Goal: Task Accomplishment & Management: Manage account settings

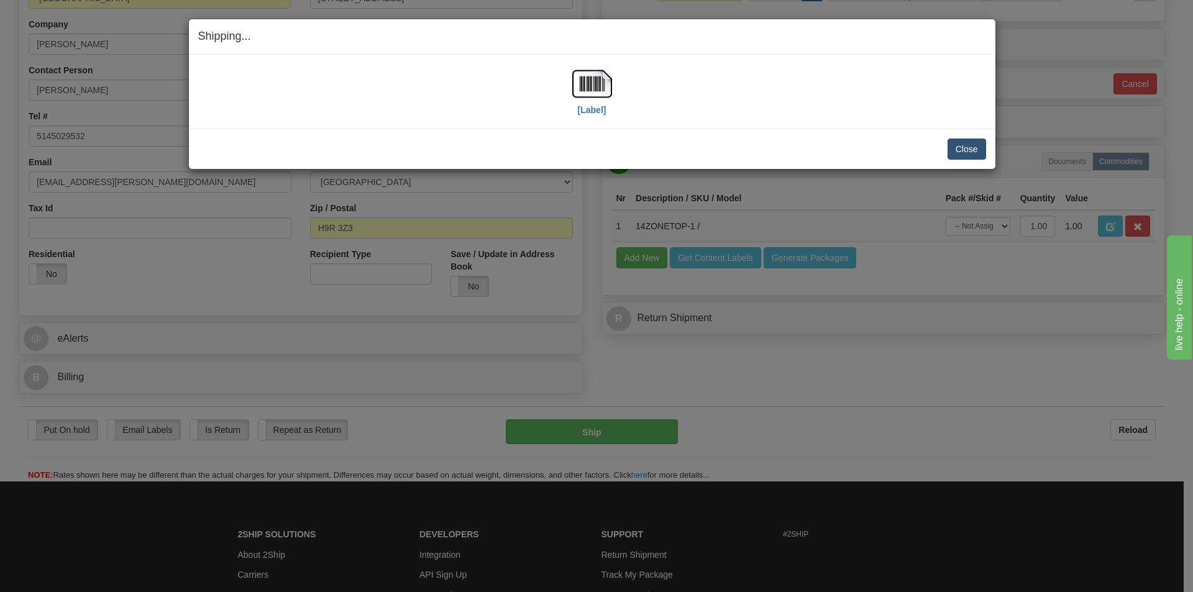
scroll to position [249, 0]
click at [972, 154] on button "Close" at bounding box center [967, 149] width 39 height 21
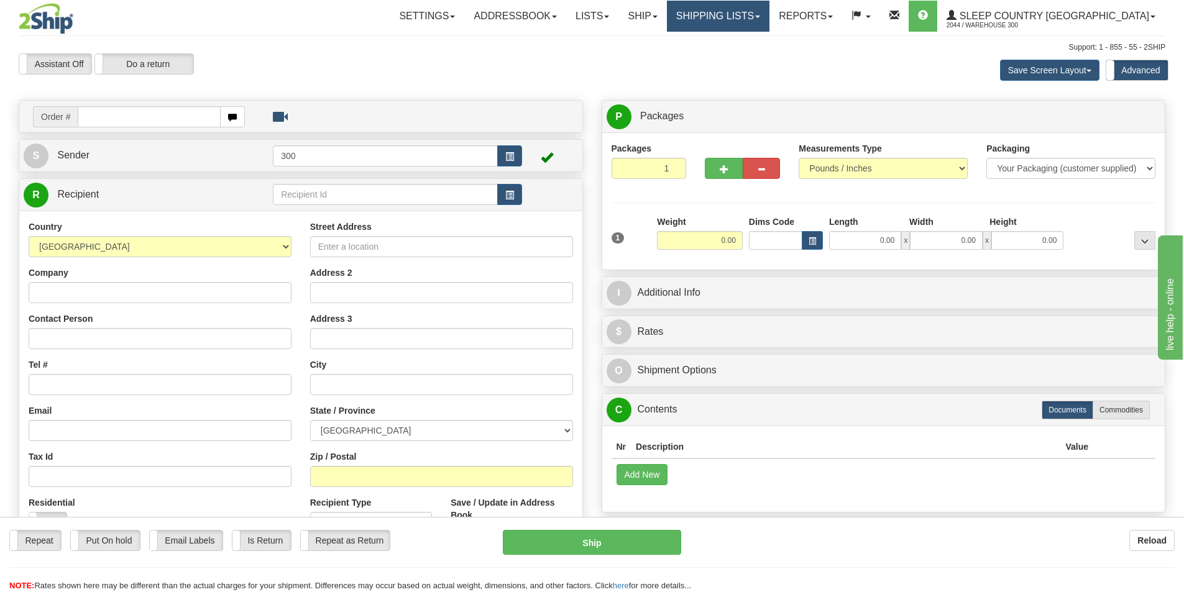
click at [769, 22] on link "Shipping lists" at bounding box center [718, 16] width 103 height 31
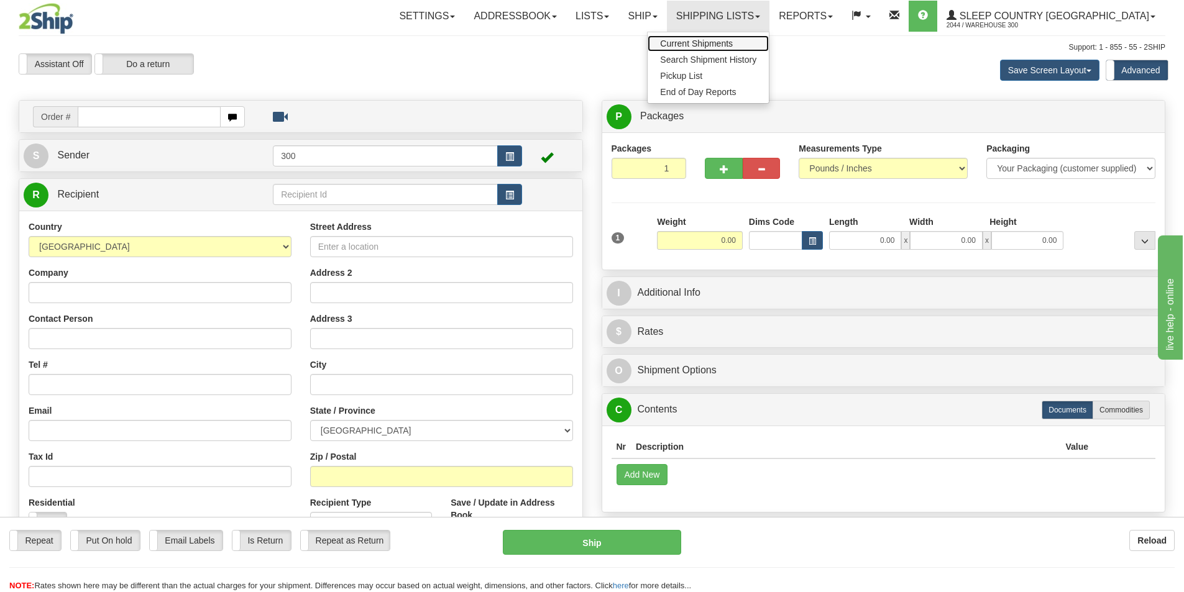
click at [733, 47] on span "Current Shipments" at bounding box center [696, 44] width 73 height 10
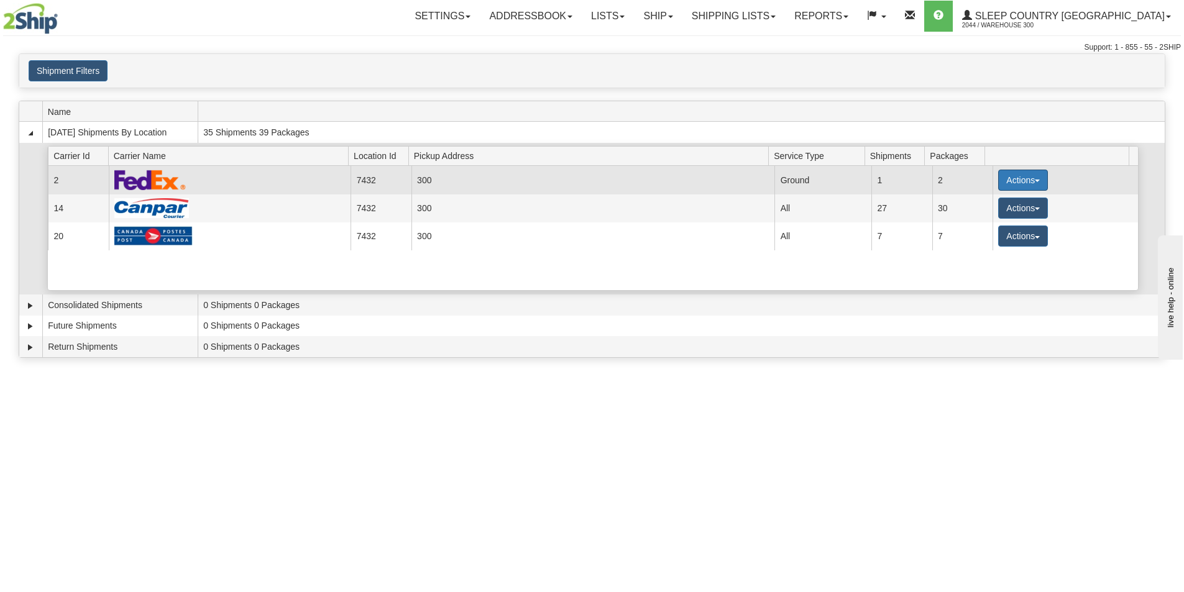
click at [1007, 183] on button "Actions" at bounding box center [1023, 180] width 50 height 21
click at [984, 216] on span "Close" at bounding box center [974, 219] width 29 height 9
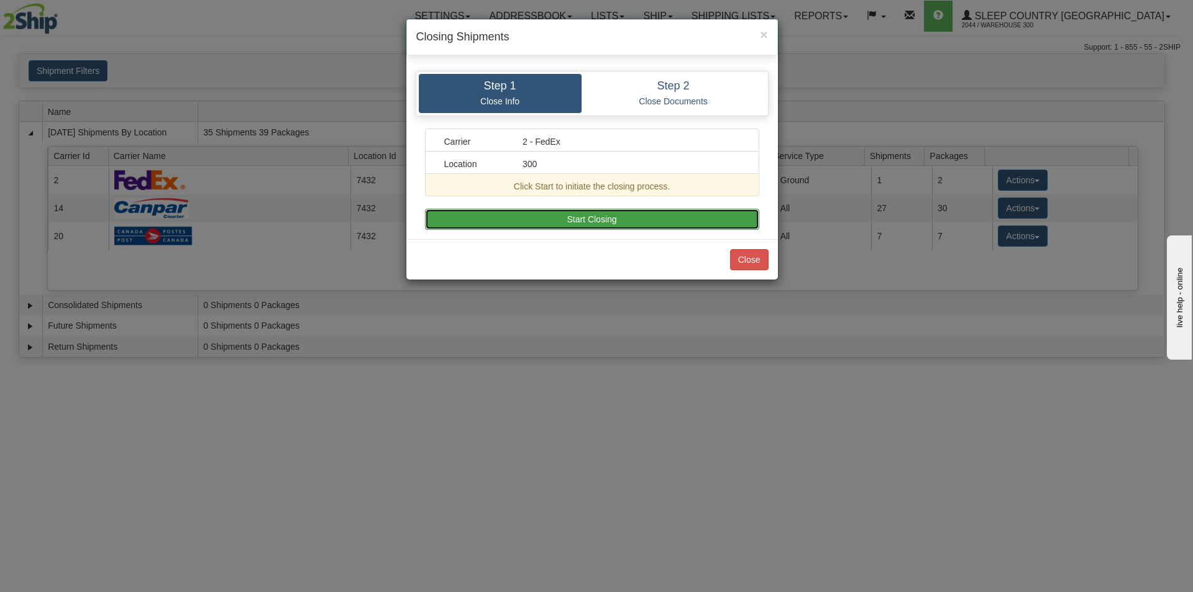
click at [590, 224] on button "Start Closing" at bounding box center [592, 219] width 334 height 21
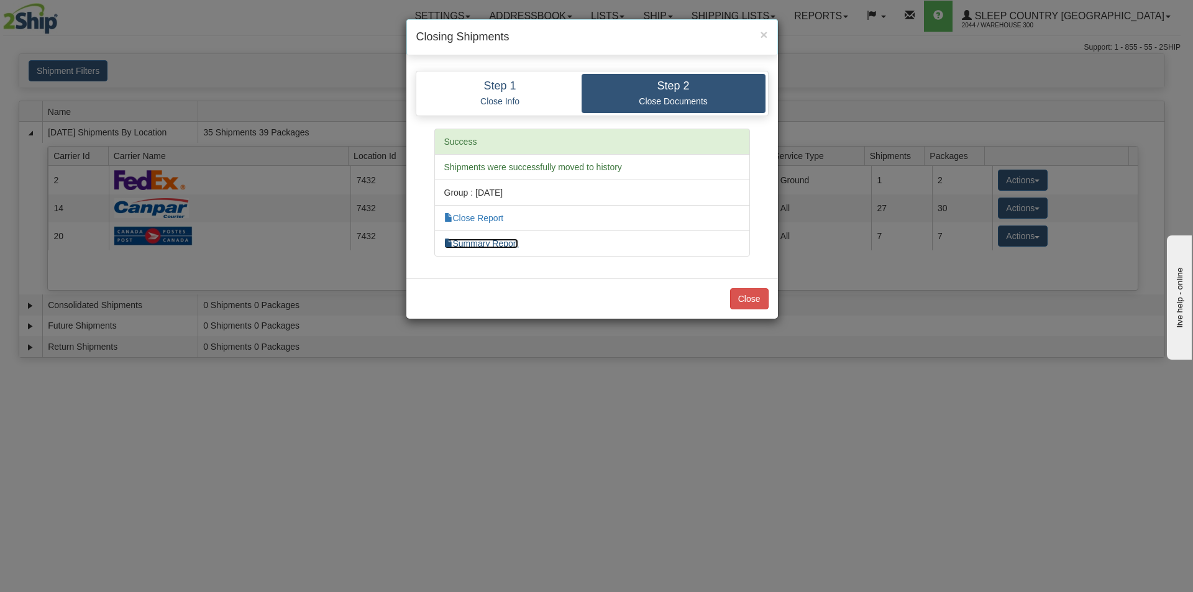
click at [480, 245] on link "Summary Report" at bounding box center [481, 244] width 75 height 10
click at [501, 222] on link "Close Report" at bounding box center [474, 218] width 60 height 10
click at [761, 306] on button "Close" at bounding box center [749, 298] width 39 height 21
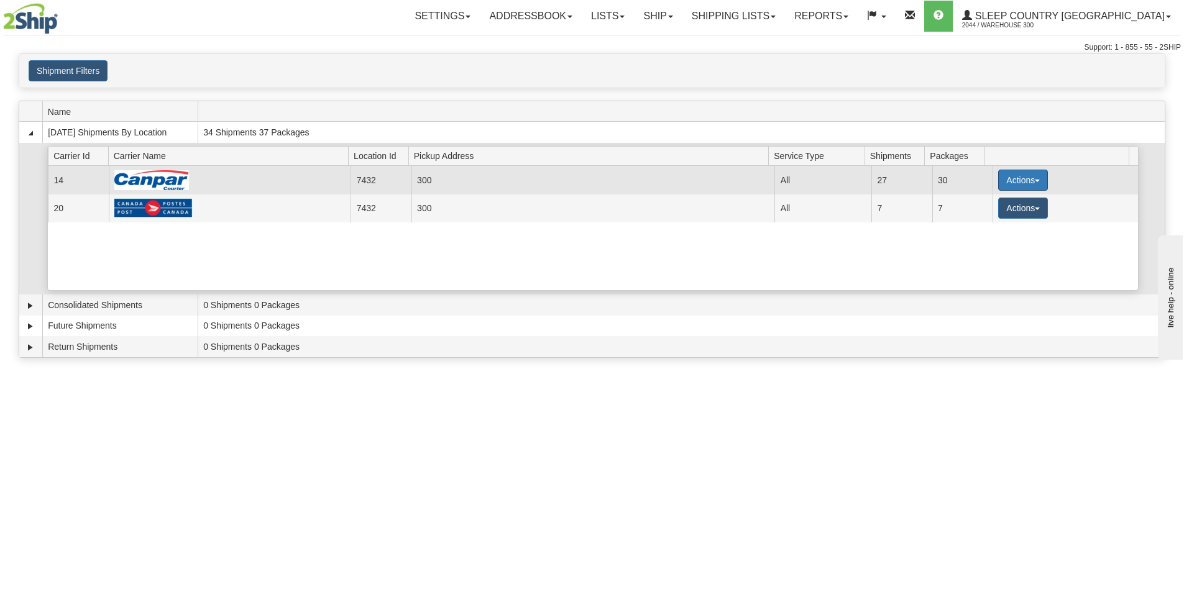
click at [1035, 180] on span "button" at bounding box center [1037, 181] width 5 height 2
click at [995, 222] on link "Close" at bounding box center [997, 220] width 99 height 16
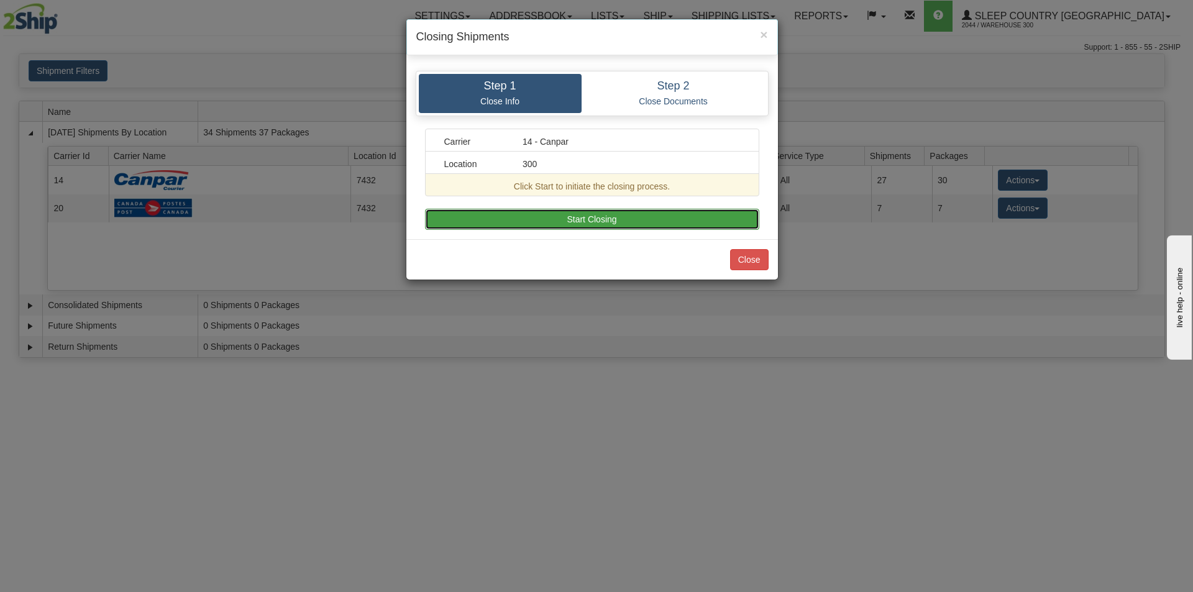
click at [574, 226] on button "Start Closing" at bounding box center [592, 219] width 334 height 21
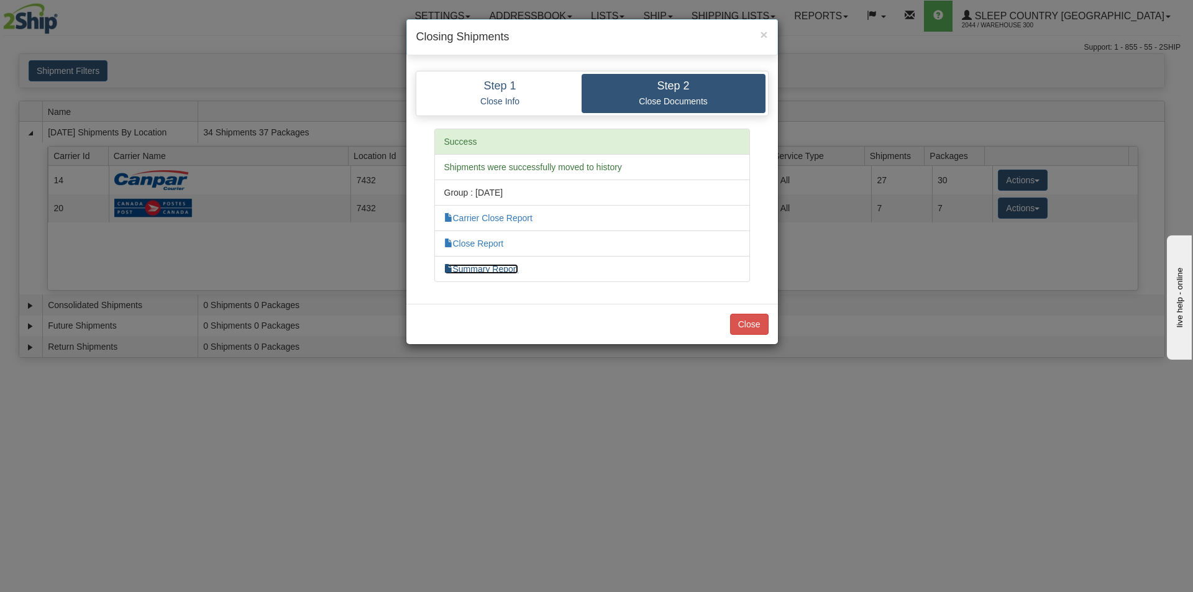
click at [518, 273] on link "Summary Report" at bounding box center [481, 269] width 75 height 10
click at [501, 240] on link "Close Report" at bounding box center [474, 244] width 60 height 10
click at [497, 217] on link "Carrier Close Report" at bounding box center [488, 218] width 88 height 10
click at [746, 329] on button "Close" at bounding box center [749, 324] width 39 height 21
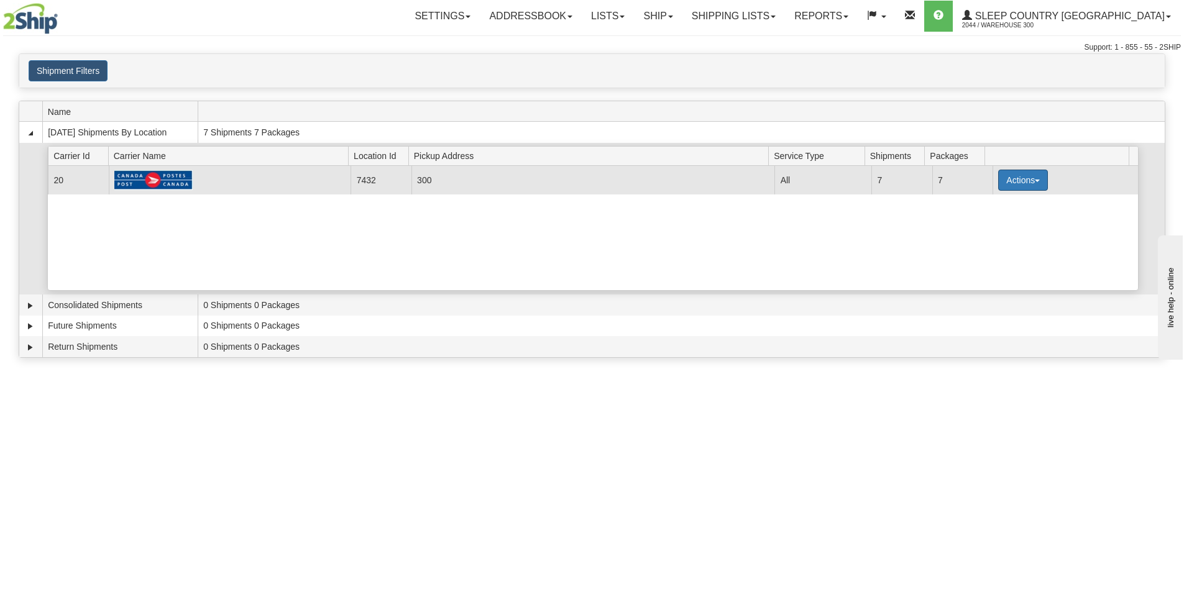
click at [1009, 184] on button "Actions" at bounding box center [1023, 180] width 50 height 21
click at [974, 218] on span "Close" at bounding box center [974, 219] width 29 height 9
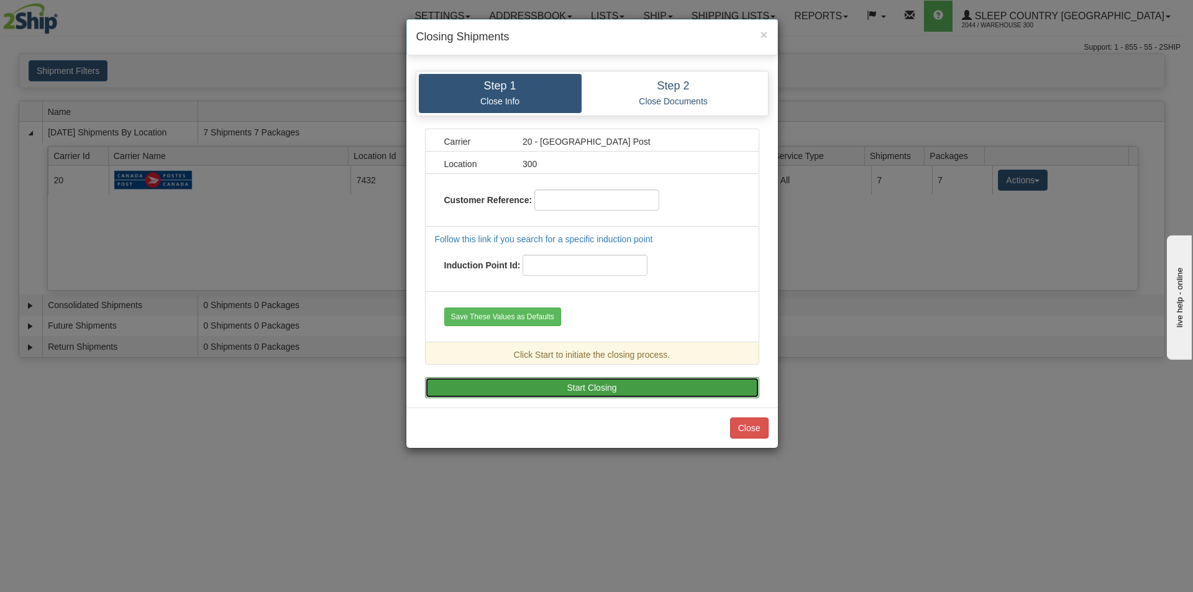
click at [542, 390] on button "Start Closing" at bounding box center [592, 387] width 334 height 21
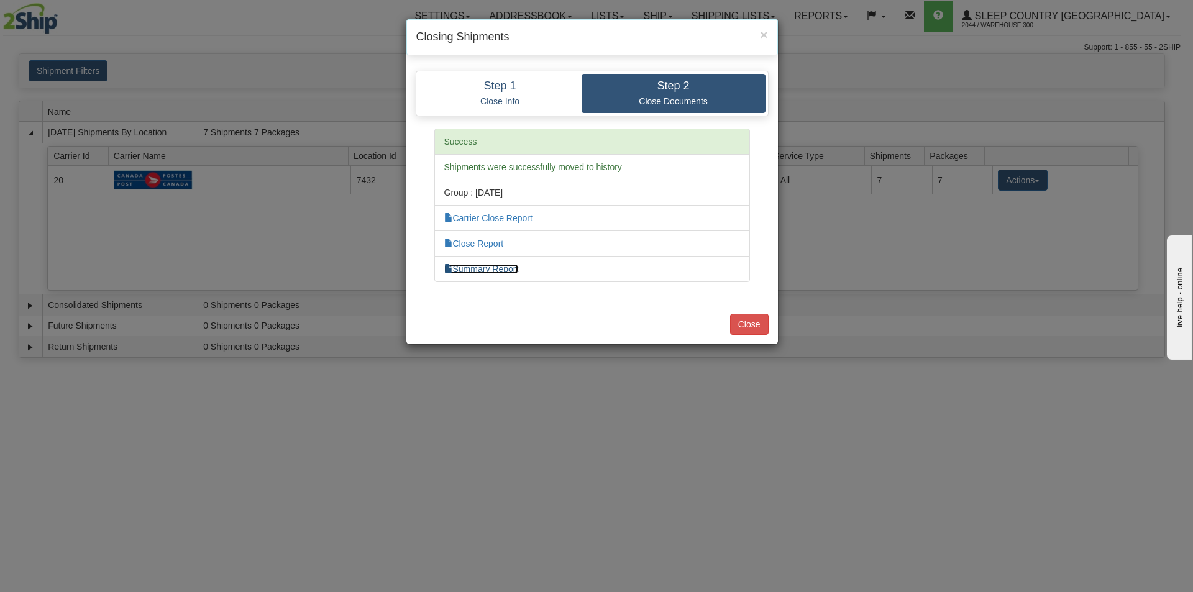
click at [485, 270] on link "Summary Report" at bounding box center [481, 269] width 75 height 10
click at [457, 237] on li "Close Report" at bounding box center [592, 244] width 316 height 26
click at [473, 240] on link "Close Report" at bounding box center [474, 244] width 60 height 10
click at [492, 216] on link "Carrier Close Report" at bounding box center [488, 218] width 88 height 10
click at [472, 218] on link "Carrier Close Report" at bounding box center [488, 218] width 88 height 10
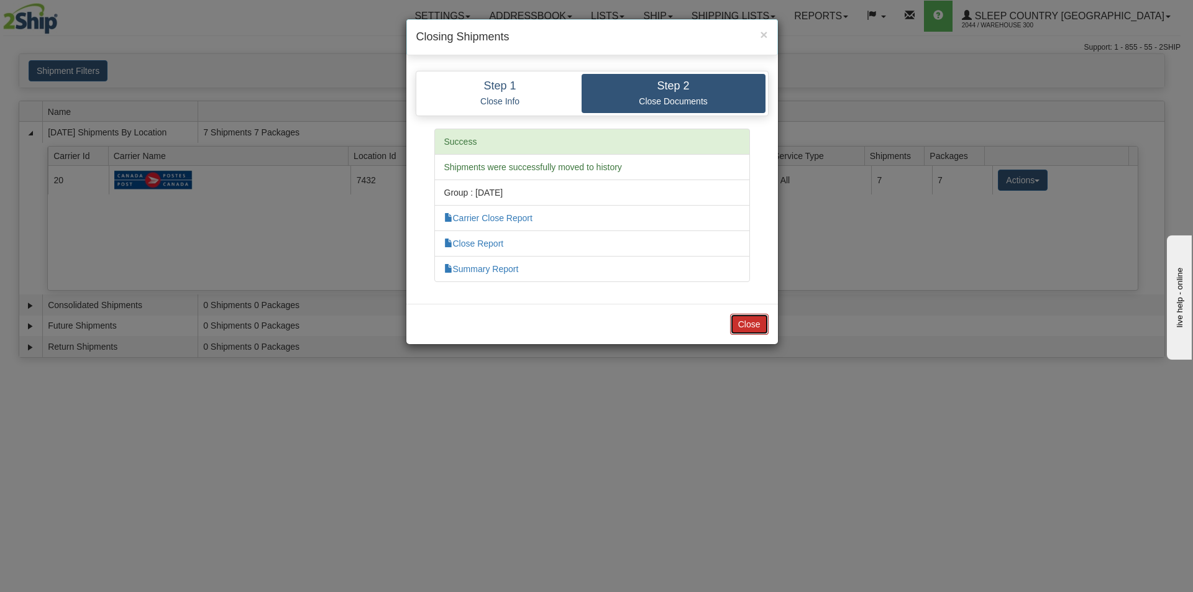
click at [740, 329] on button "Close" at bounding box center [749, 324] width 39 height 21
